Goal: Information Seeking & Learning: Learn about a topic

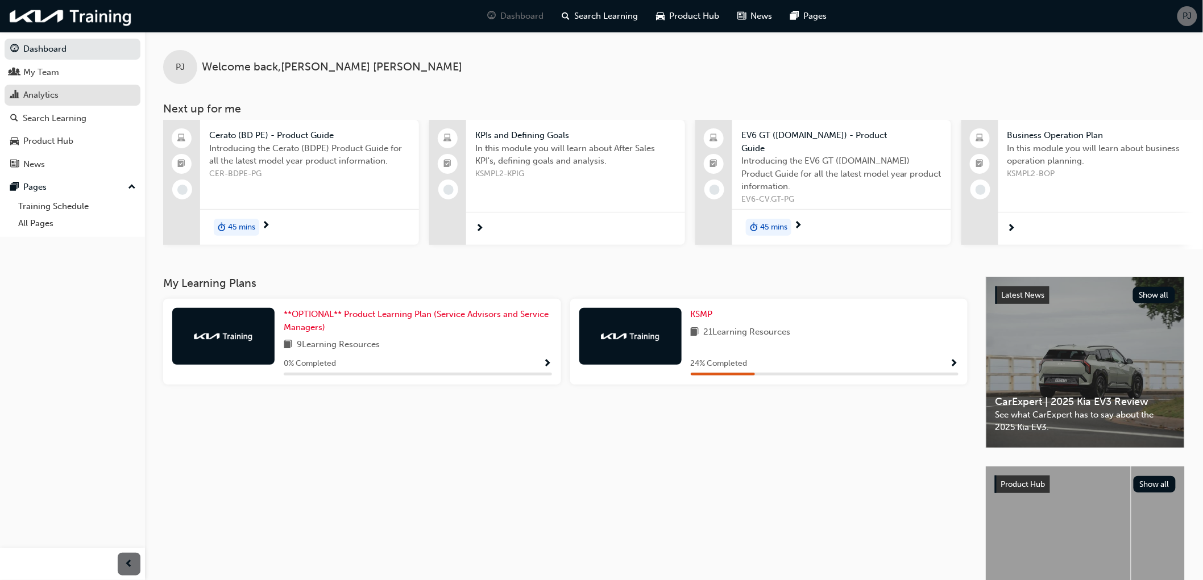
click at [19, 92] on div "Analytics" at bounding box center [72, 95] width 124 height 14
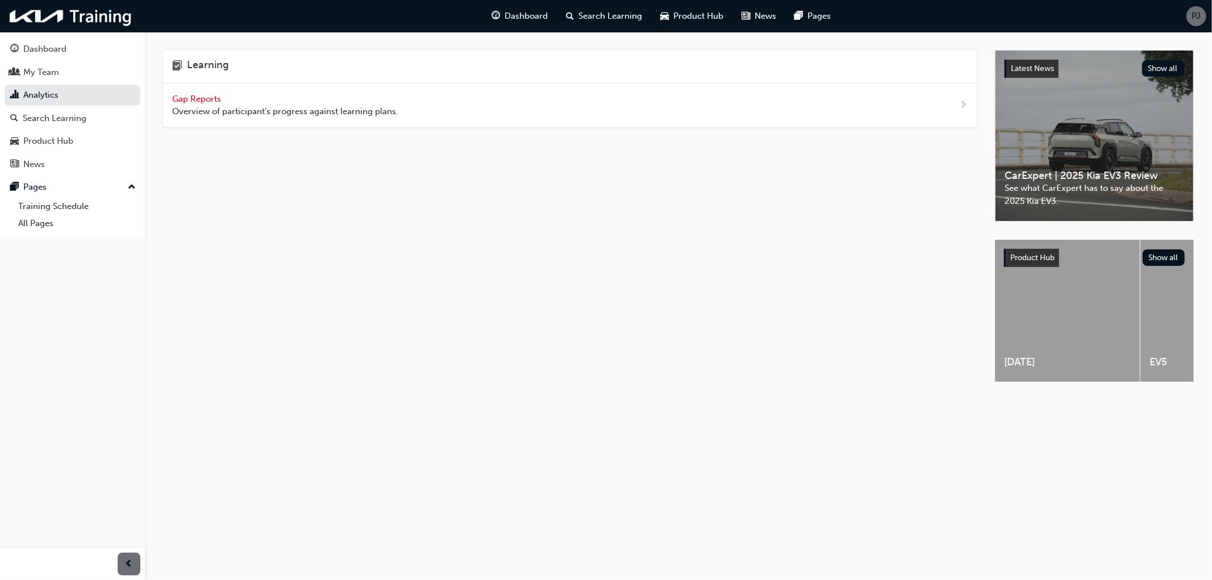
click at [180, 99] on span "Gap Reports" at bounding box center [197, 99] width 51 height 10
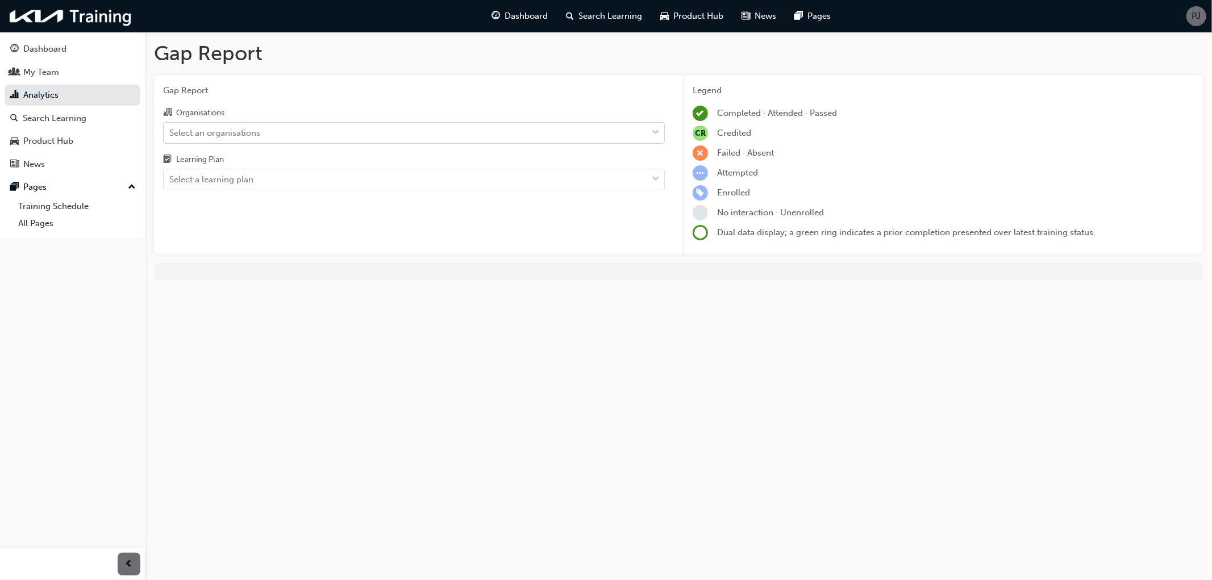
click at [195, 130] on div "Select an organisations" at bounding box center [214, 132] width 91 height 13
click at [171, 130] on input "Organisations Select an organisations" at bounding box center [169, 132] width 1 height 10
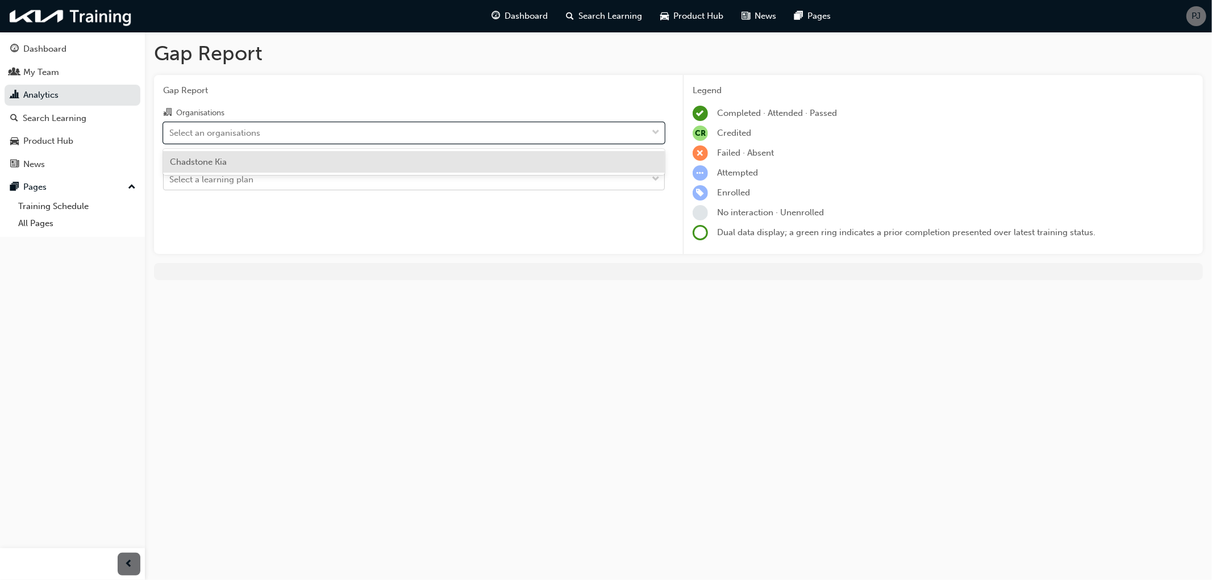
click at [203, 183] on div "Select a learning plan" at bounding box center [211, 179] width 84 height 13
click at [171, 183] on input "Learning Plan Select a learning plan" at bounding box center [169, 179] width 1 height 10
click at [206, 135] on div "Select an organisations" at bounding box center [214, 132] width 91 height 13
click at [171, 135] on input "Organisations option Chadstone Kia focused, 1 of 1. 1 result available. Use Up …" at bounding box center [169, 132] width 1 height 10
click at [201, 157] on span "Chadstone Kia" at bounding box center [198, 162] width 57 height 10
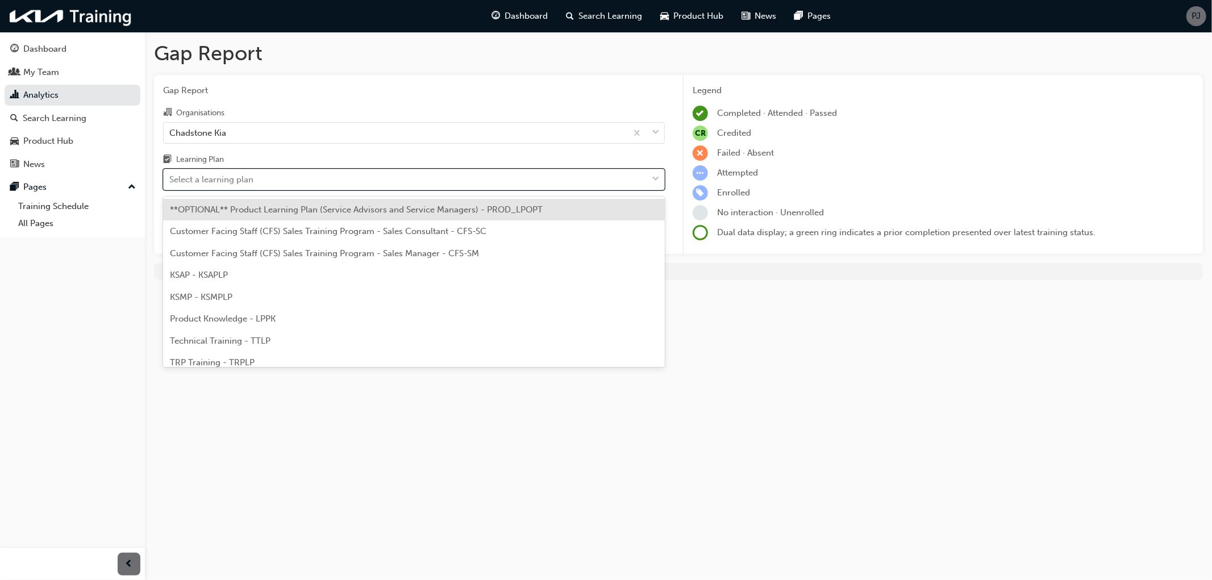
click at [205, 178] on div "Select a learning plan" at bounding box center [211, 179] width 84 height 13
click at [171, 178] on input "Learning Plan option **OPTIONAL** Product Learning Plan (Service Advisors and S…" at bounding box center [169, 179] width 1 height 10
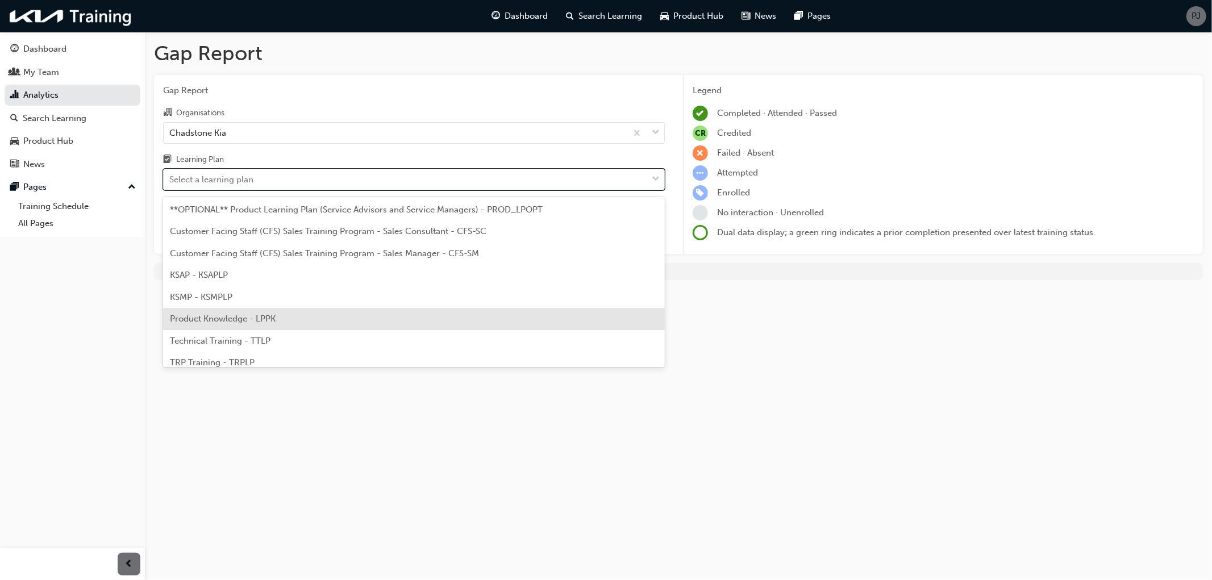
click at [234, 322] on span "Product Knowledge - LPPK" at bounding box center [223, 319] width 106 height 10
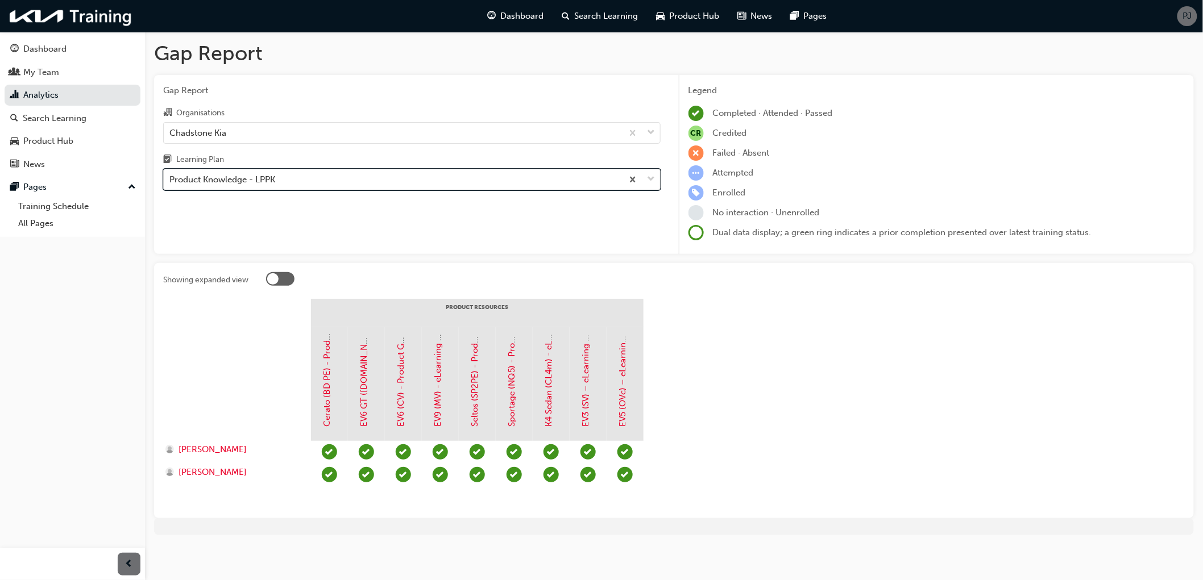
click at [185, 181] on div "Product Knowledge - LPPK" at bounding box center [222, 179] width 106 height 13
click at [171, 181] on input "Learning Plan option Product Knowledge - LPPK, selected. 0 results available. S…" at bounding box center [169, 179] width 1 height 10
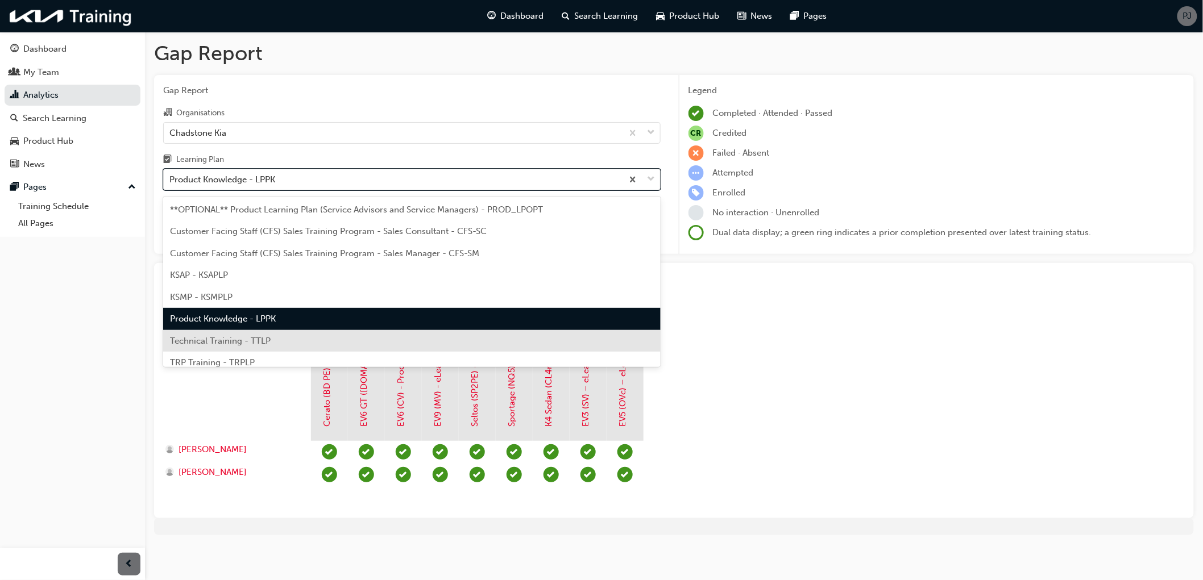
click at [195, 344] on span "Technical Training - TTLP" at bounding box center [220, 341] width 101 height 10
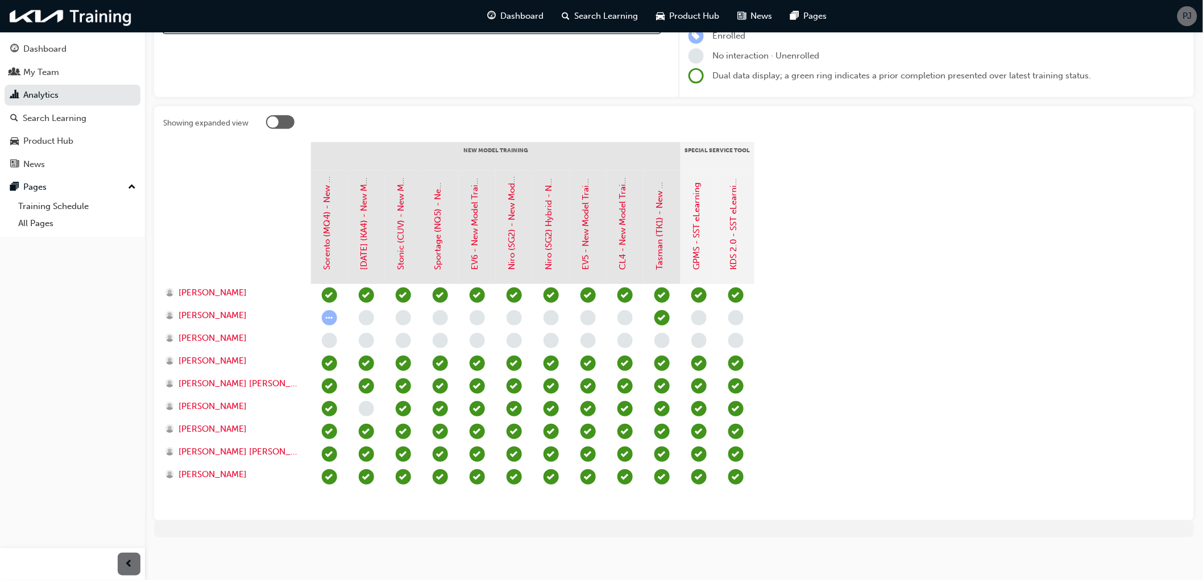
scroll to position [160, 0]
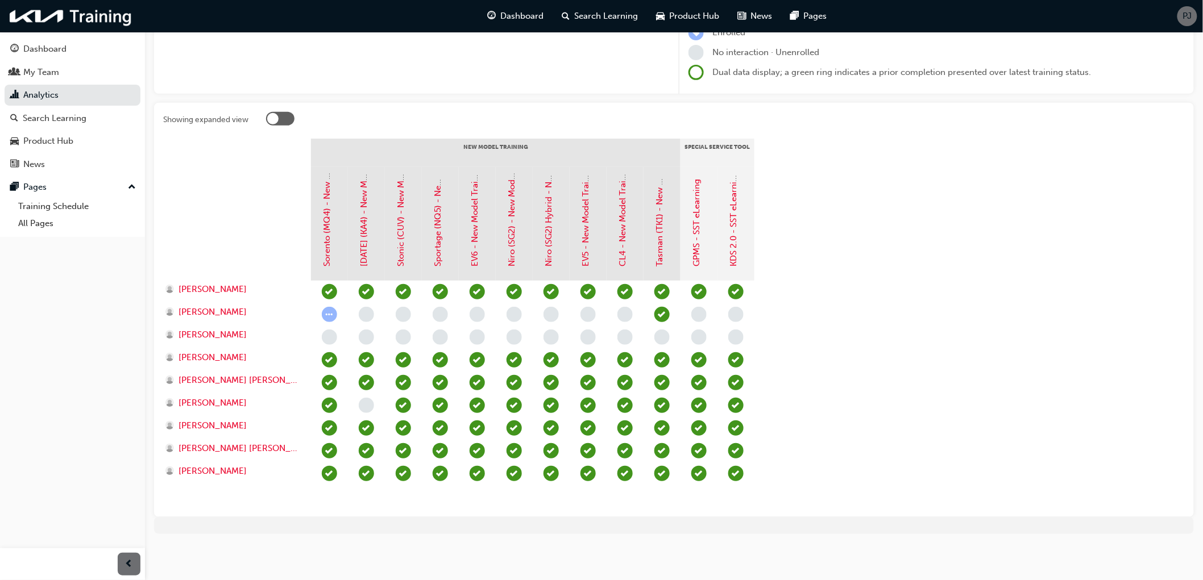
click at [959, 279] on section "New Model Training Special Service Tool Sorento (MQ4) - New Model Training - eL…" at bounding box center [673, 323] width 1021 height 369
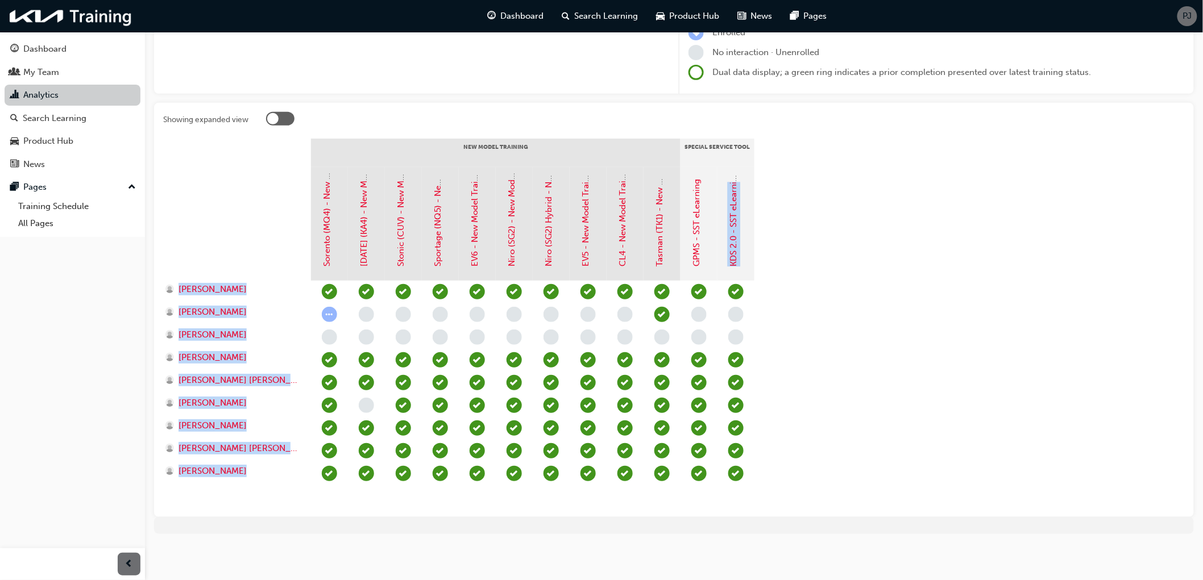
click at [27, 97] on link "Analytics" at bounding box center [73, 95] width 136 height 21
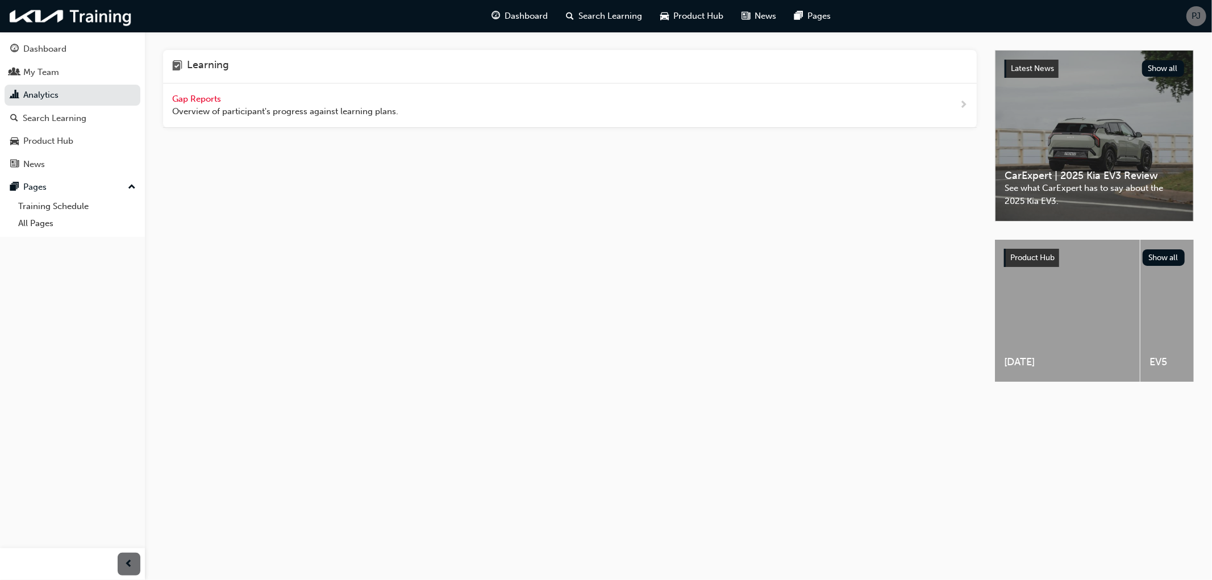
click at [188, 101] on span "Gap Reports" at bounding box center [197, 99] width 51 height 10
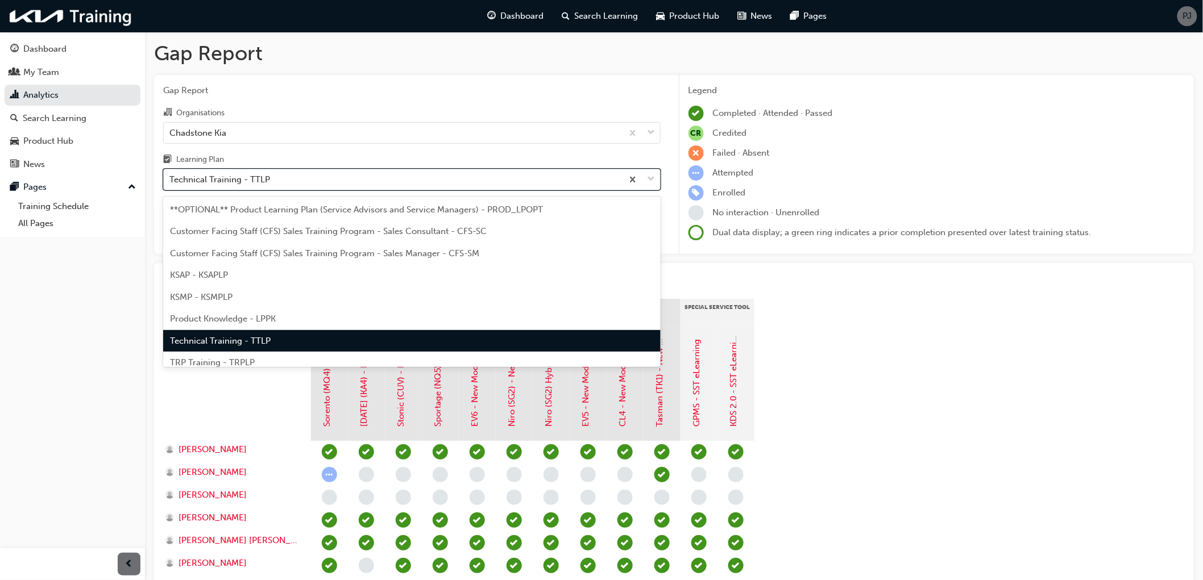
click at [242, 179] on div "Technical Training - TTLP" at bounding box center [219, 179] width 101 height 13
click at [171, 179] on input "Learning Plan option Technical Training - TTLP focused, 7 of 9. 9 results avail…" at bounding box center [169, 179] width 1 height 10
click at [230, 361] on span "TRP Training - TRPLP" at bounding box center [212, 362] width 85 height 10
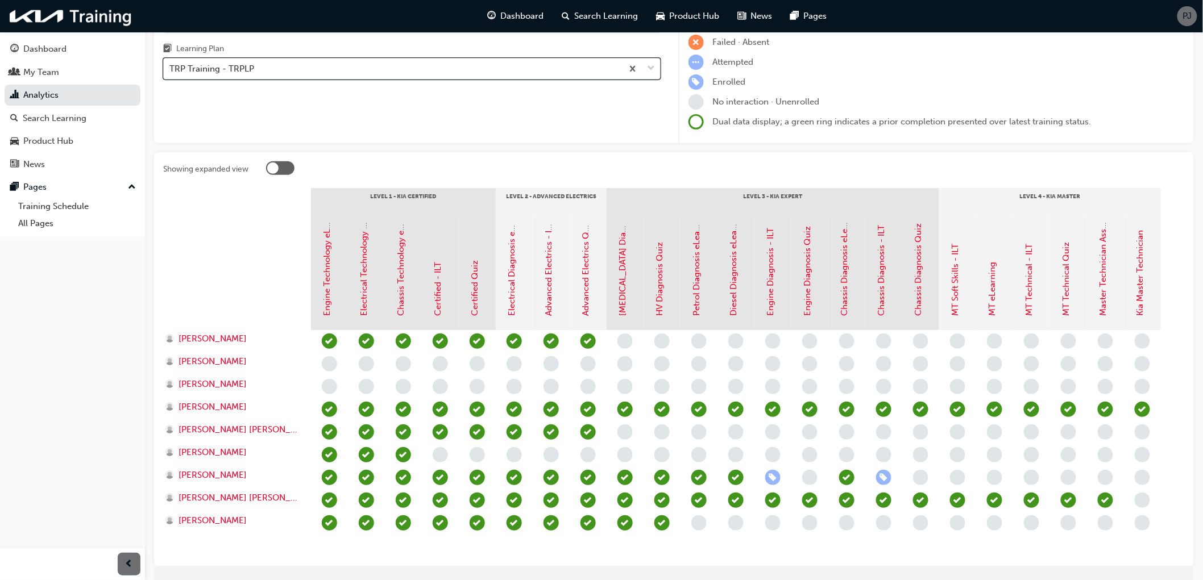
scroll to position [126, 0]
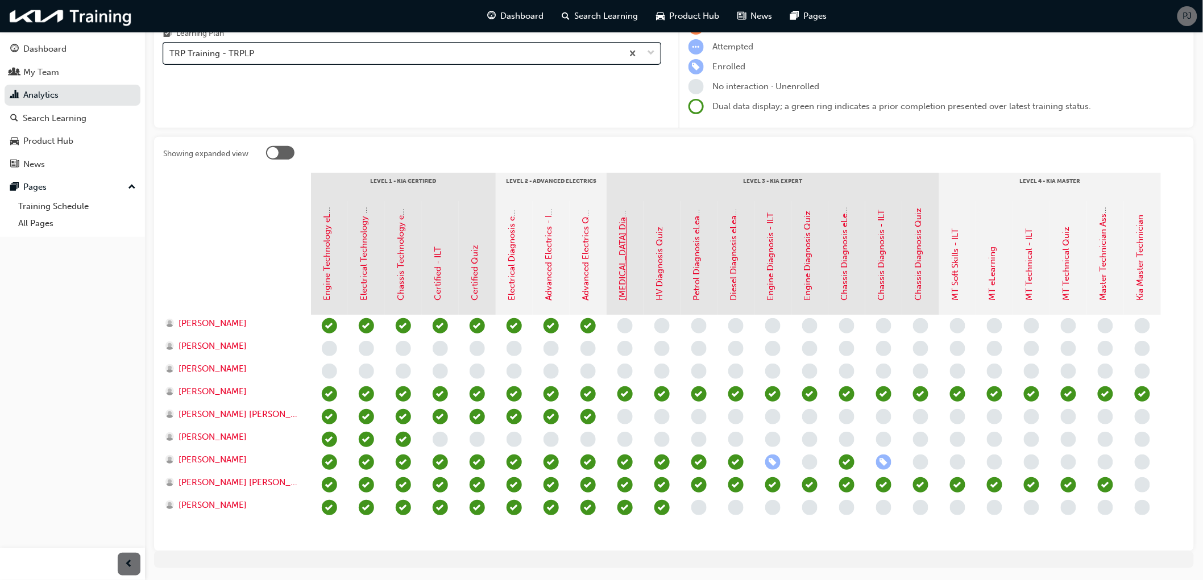
click at [621, 289] on link "[MEDICAL_DATA] Diagnosis - ILT" at bounding box center [623, 236] width 10 height 129
